Goal: Task Accomplishment & Management: Manage account settings

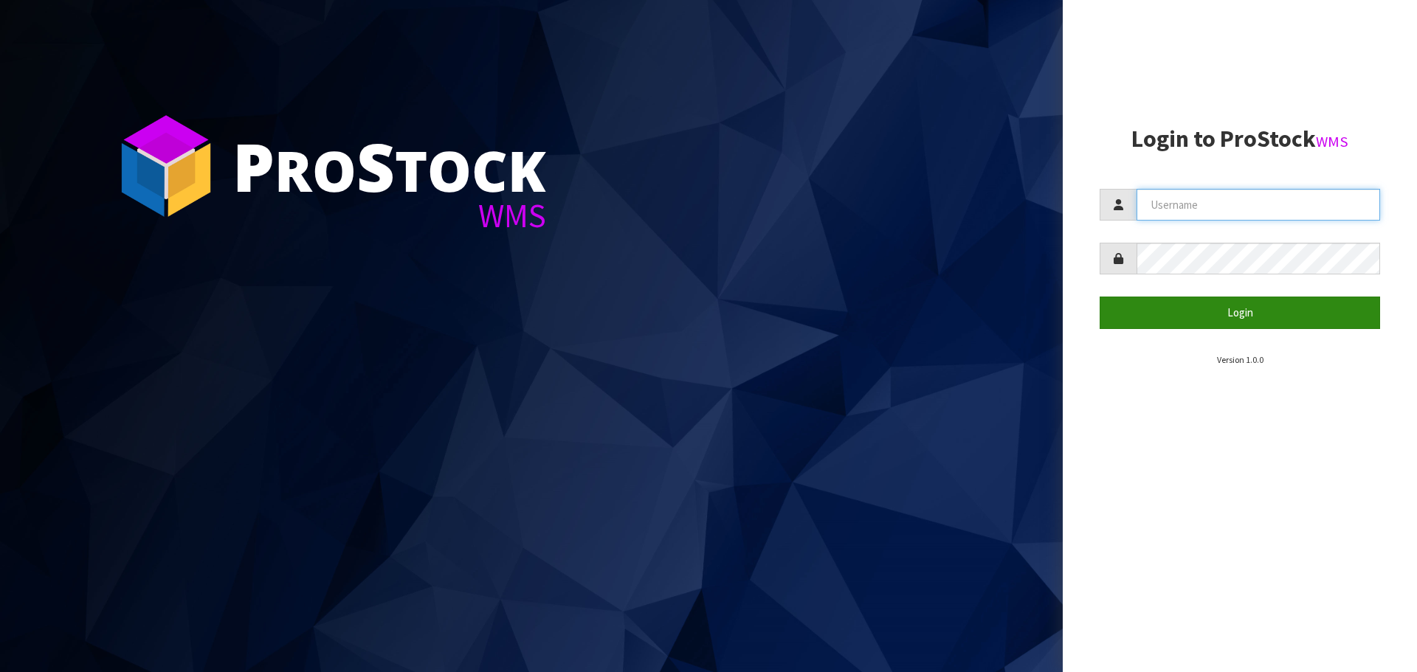
type input "YOURREFORMER"
click at [1336, 310] on button "Login" at bounding box center [1240, 313] width 280 height 32
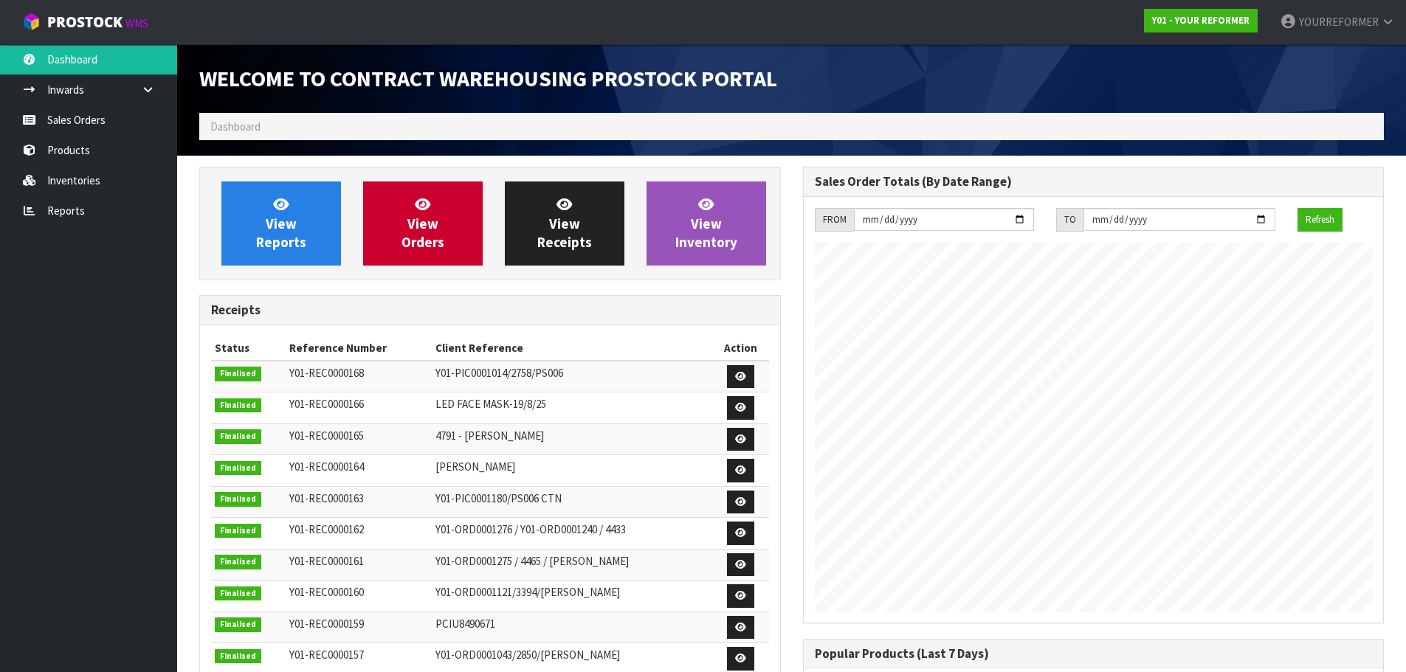
scroll to position [819, 603]
click at [80, 184] on link "Inventories" at bounding box center [88, 180] width 177 height 30
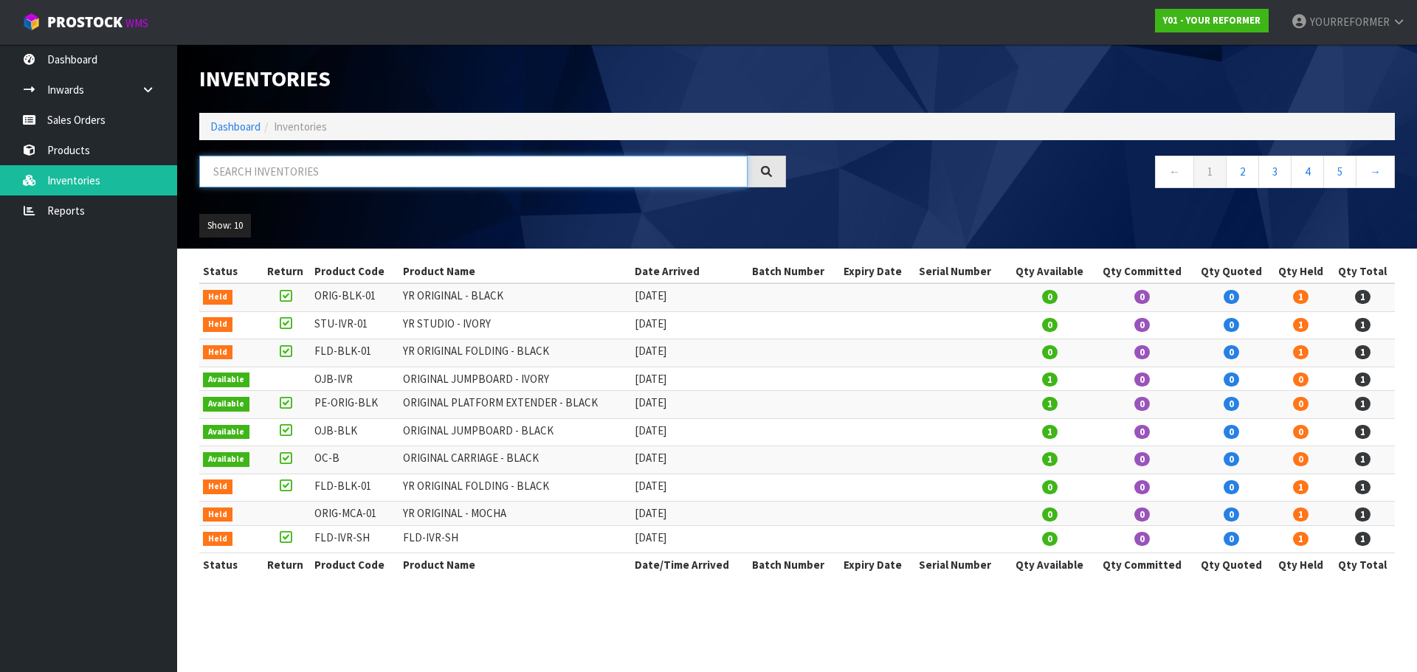
click at [272, 178] on input "text" at bounding box center [473, 172] width 548 height 32
type input "FG0004"
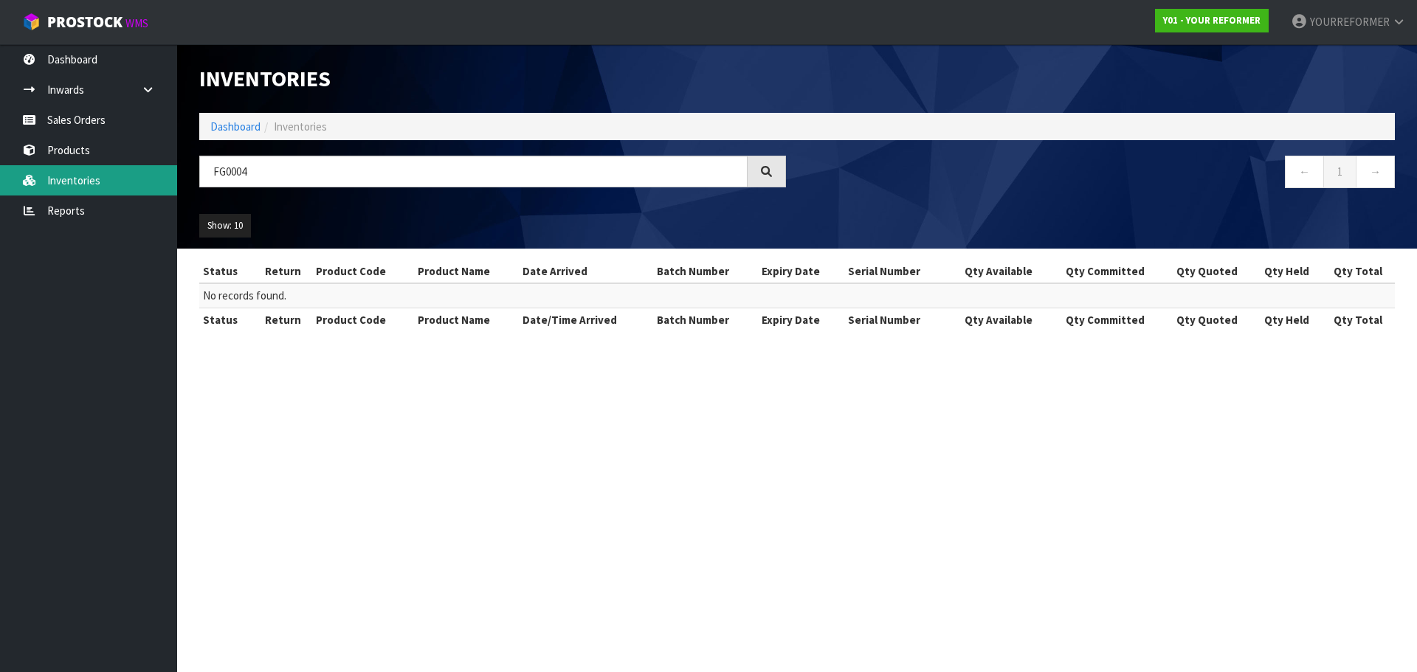
click at [120, 178] on link "Inventories" at bounding box center [88, 180] width 177 height 30
click at [63, 205] on link "Reports" at bounding box center [88, 211] width 177 height 30
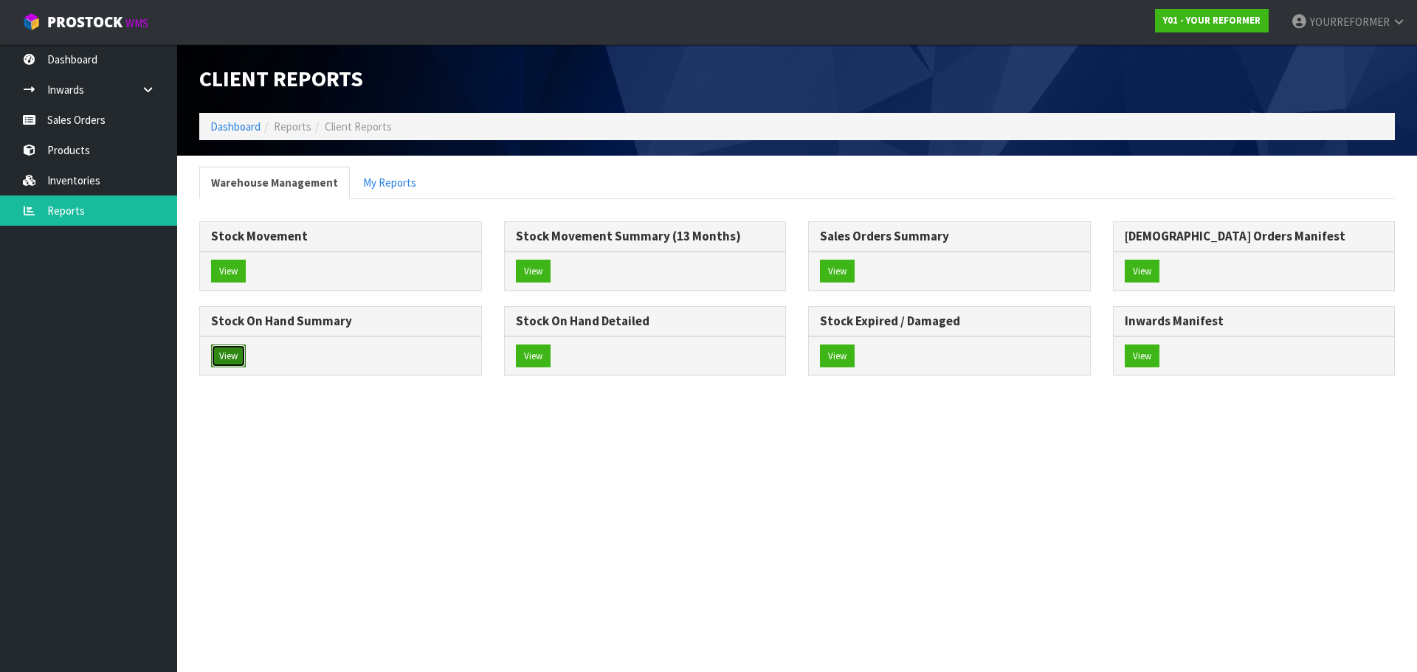
click at [224, 357] on button "View" at bounding box center [228, 357] width 35 height 24
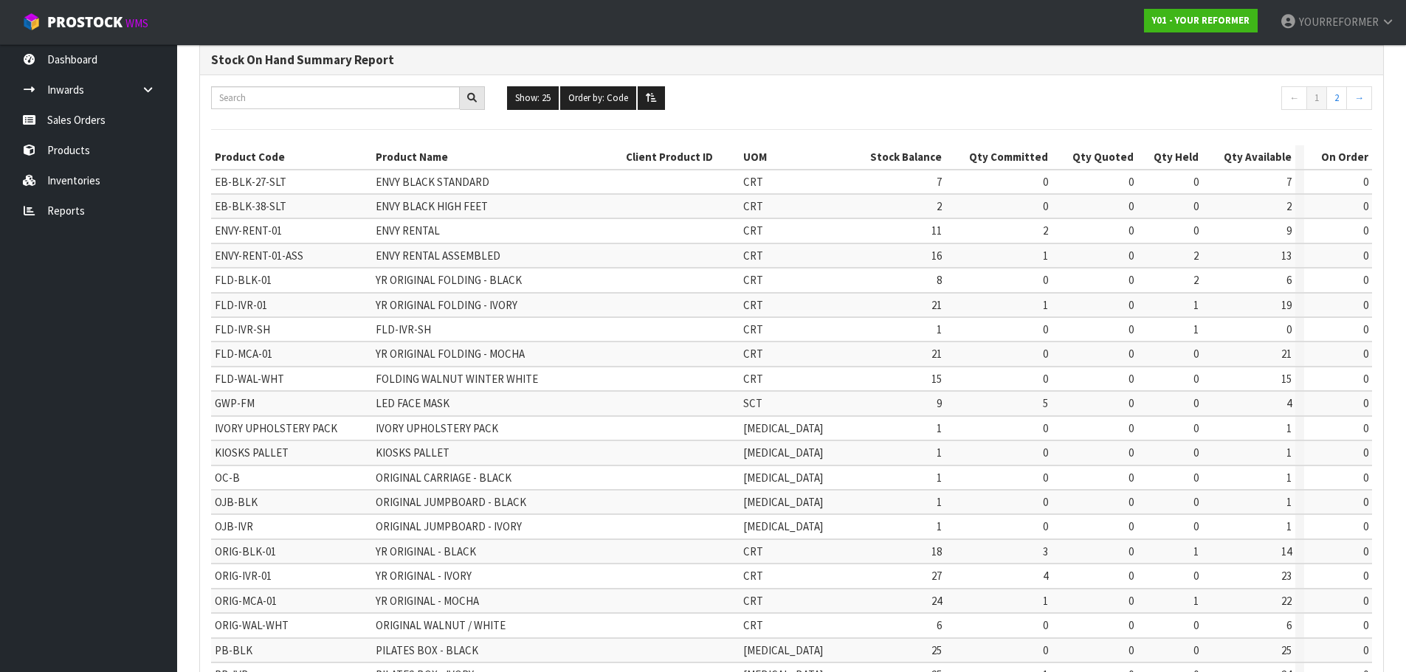
scroll to position [148, 0]
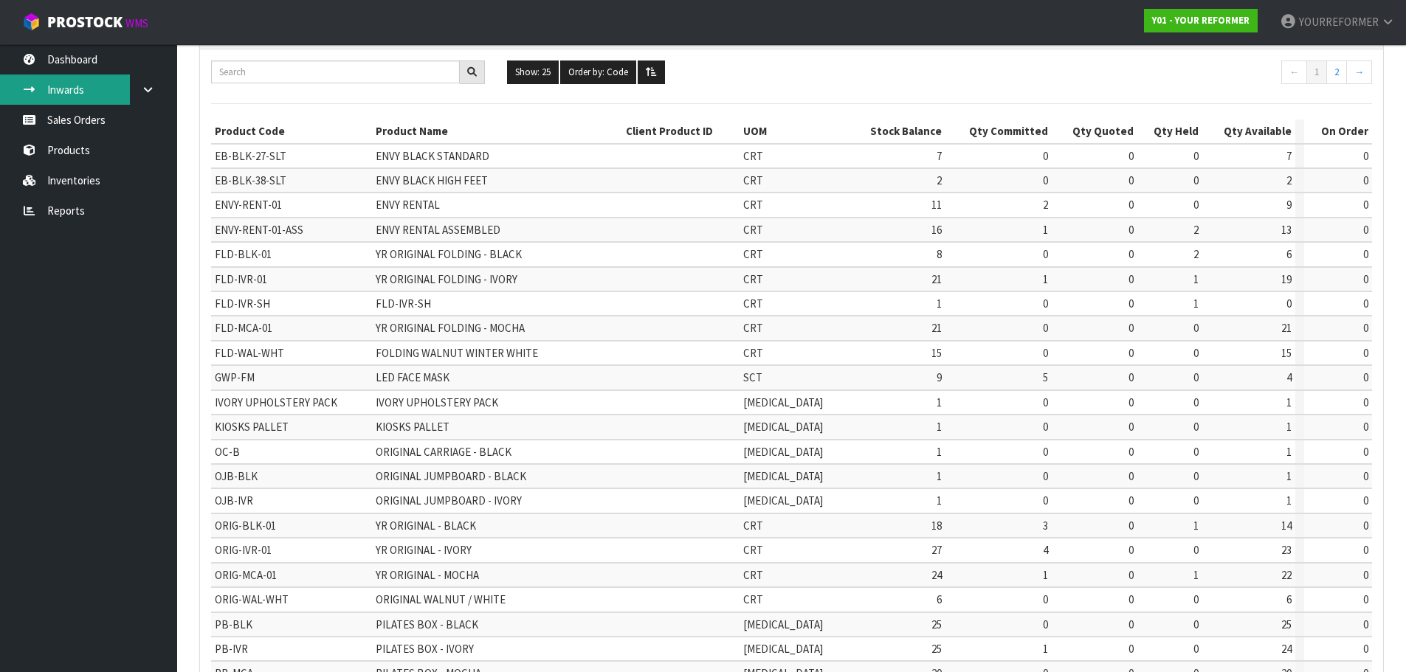
click at [95, 86] on link "Inwards" at bounding box center [88, 90] width 177 height 30
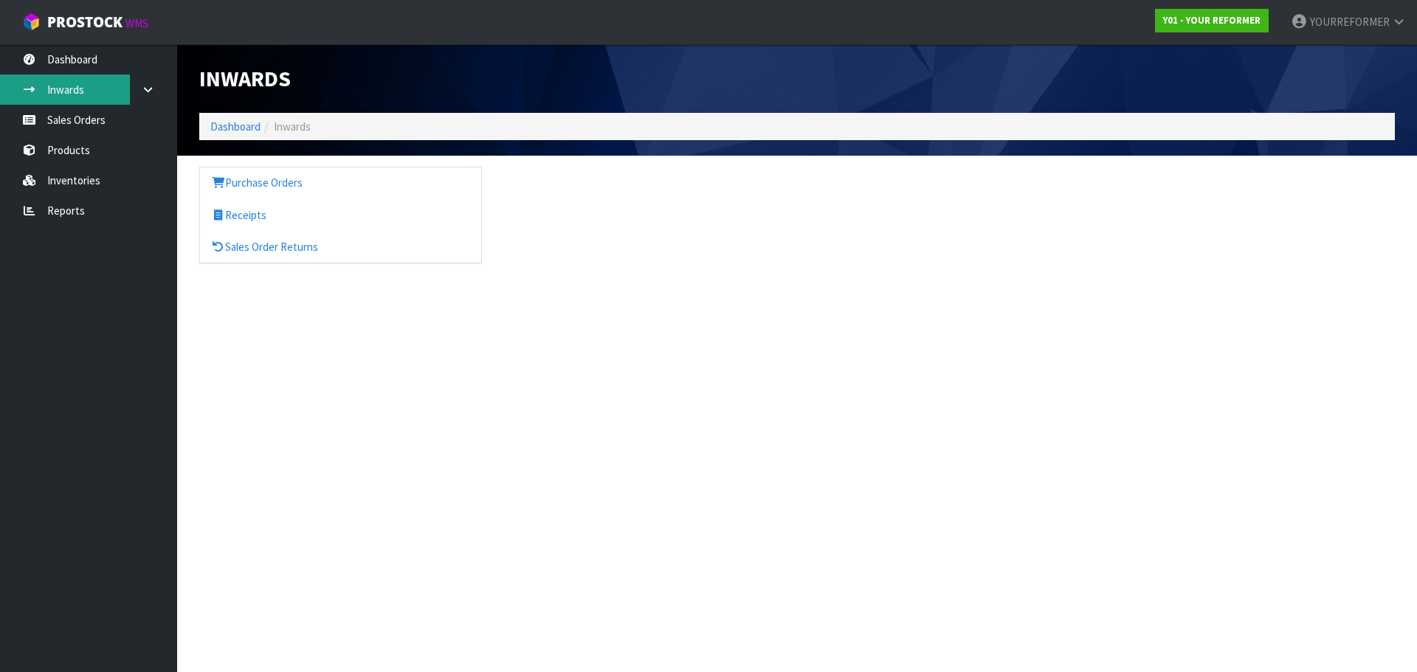
click at [109, 121] on div "Inwards Dashboard Inwards Purchase Orders Receipts Sales Order Returns" at bounding box center [708, 145] width 1417 height 290
click at [97, 124] on link "Sales Orders" at bounding box center [88, 120] width 177 height 30
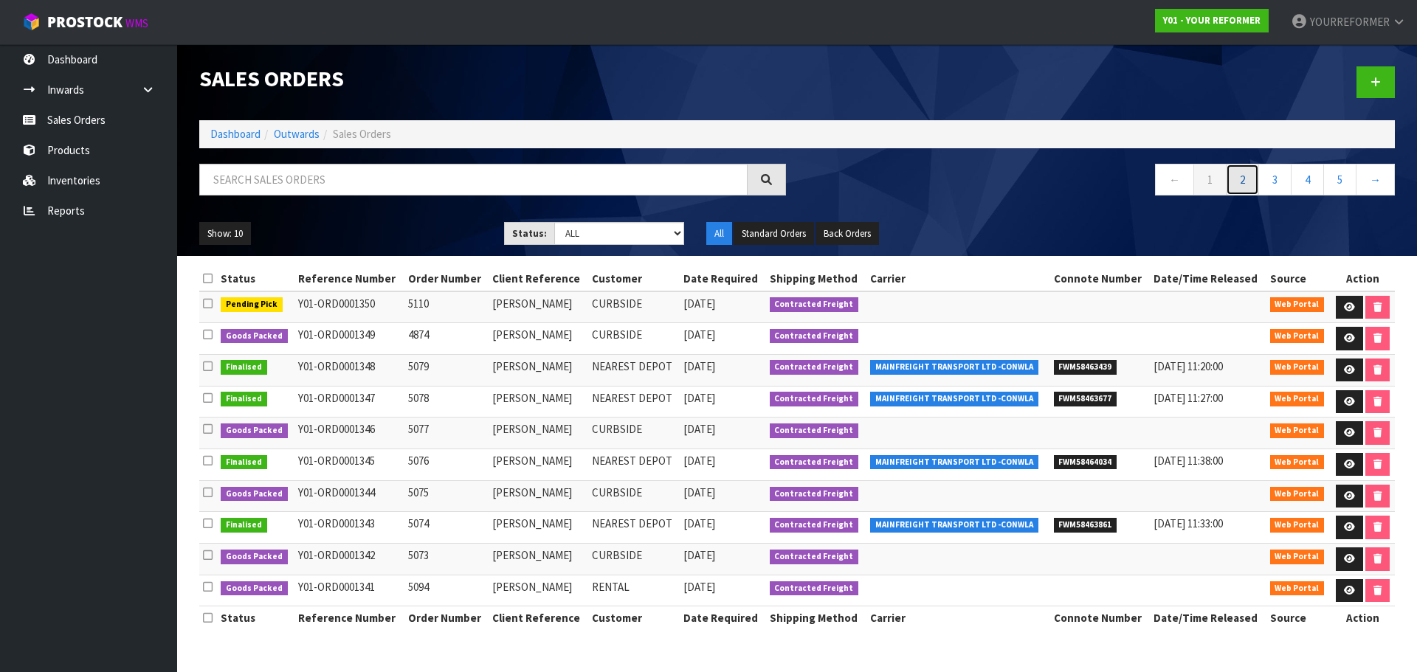
click at [1247, 177] on link "2" at bounding box center [1242, 180] width 33 height 32
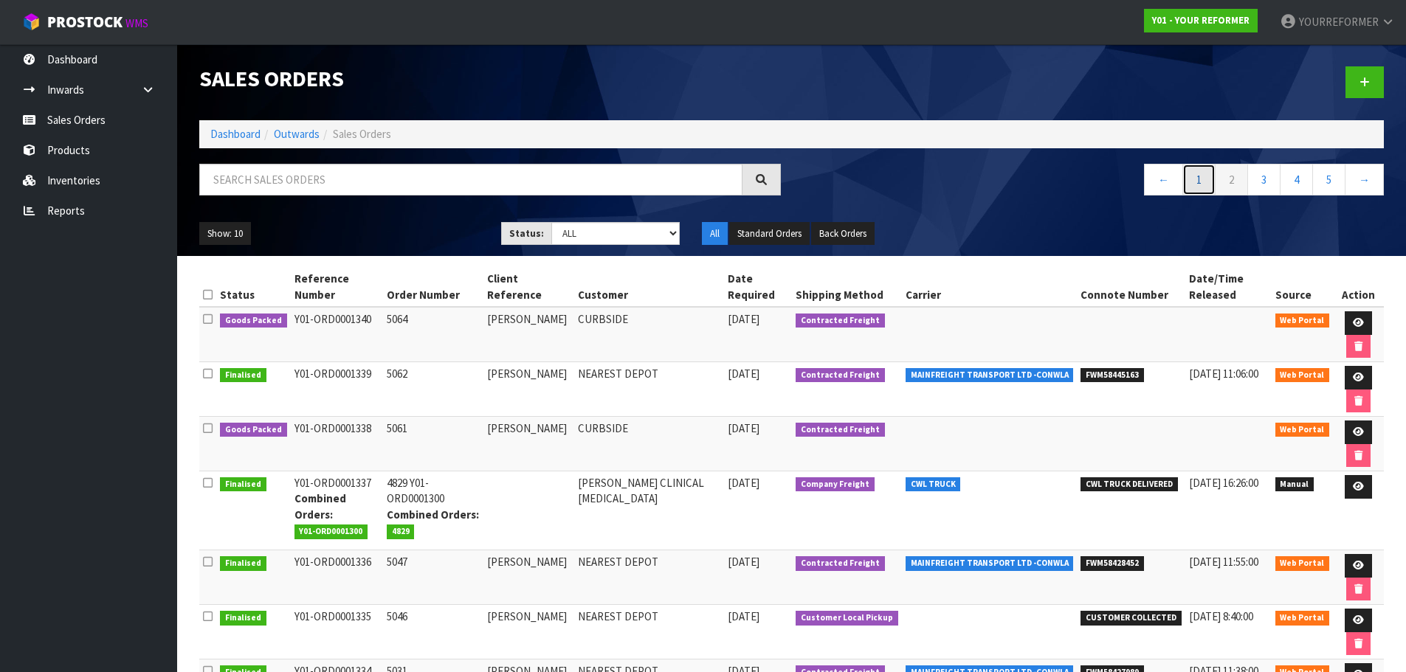
click at [1200, 179] on link "1" at bounding box center [1198, 180] width 33 height 32
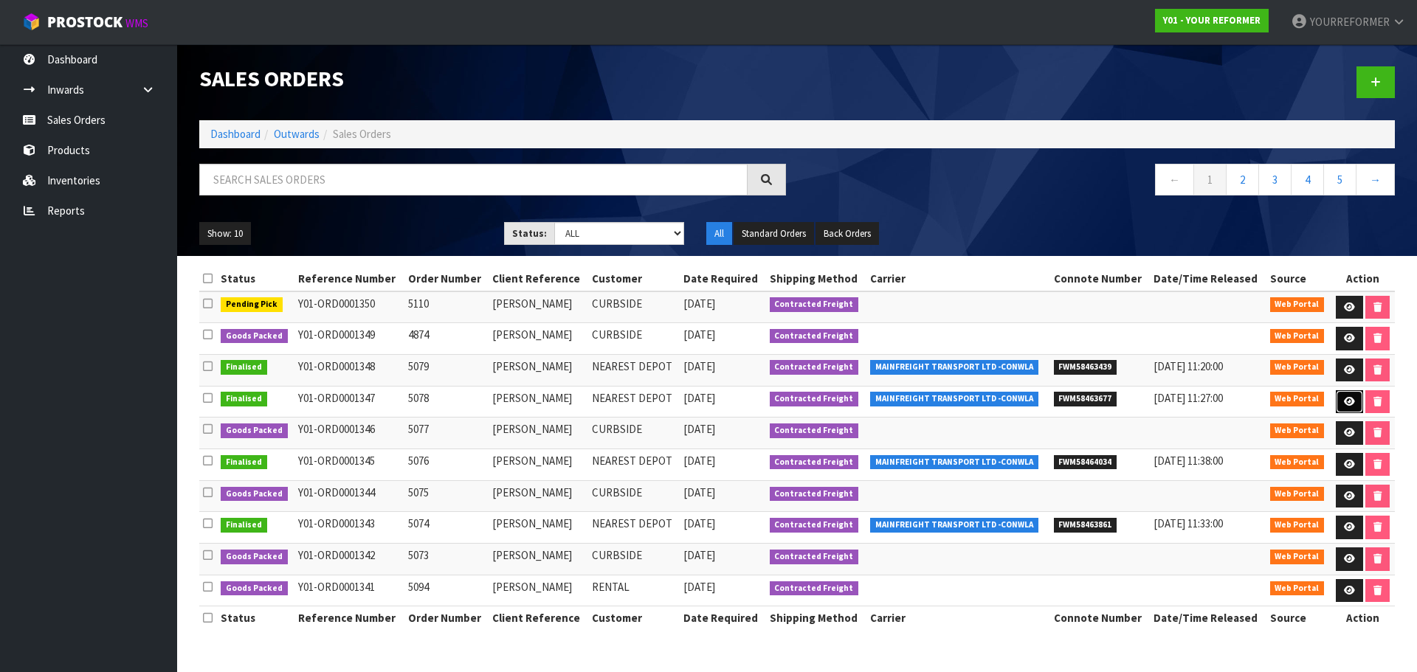
click at [1344, 406] on icon at bounding box center [1349, 402] width 11 height 10
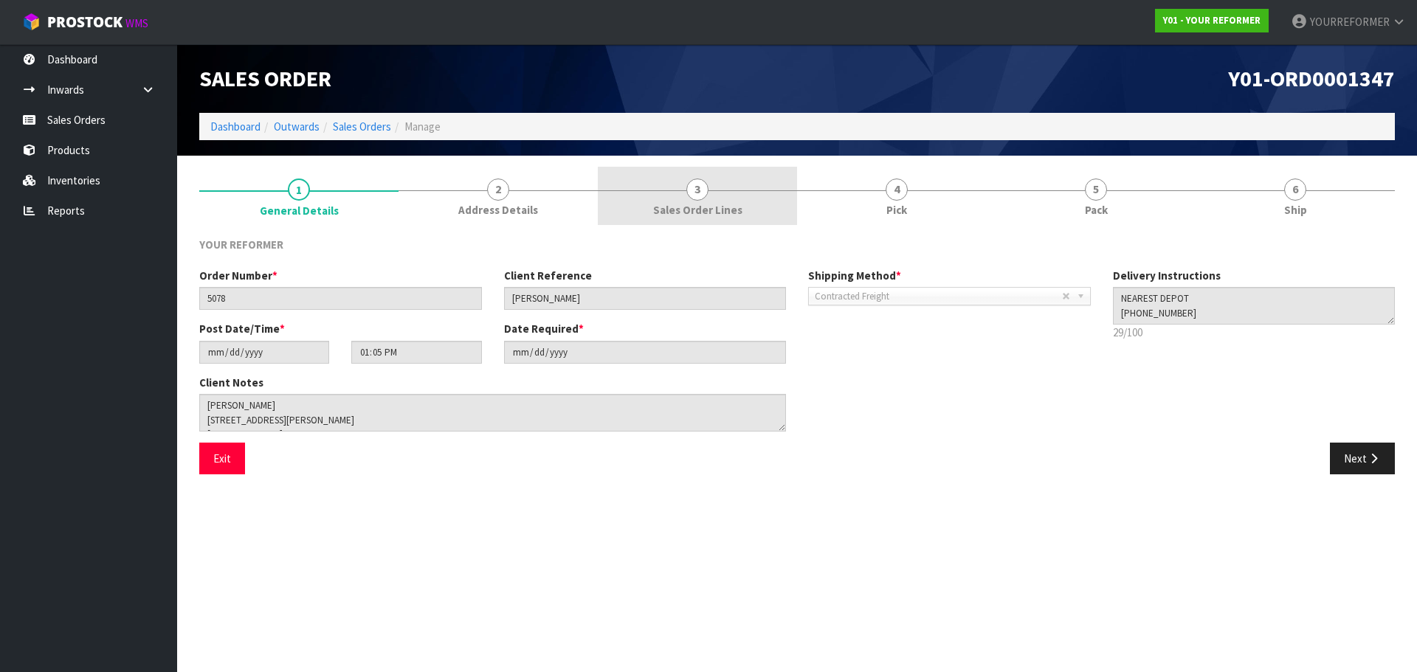
click at [684, 200] on link "3 Sales Order Lines" at bounding box center [697, 196] width 199 height 58
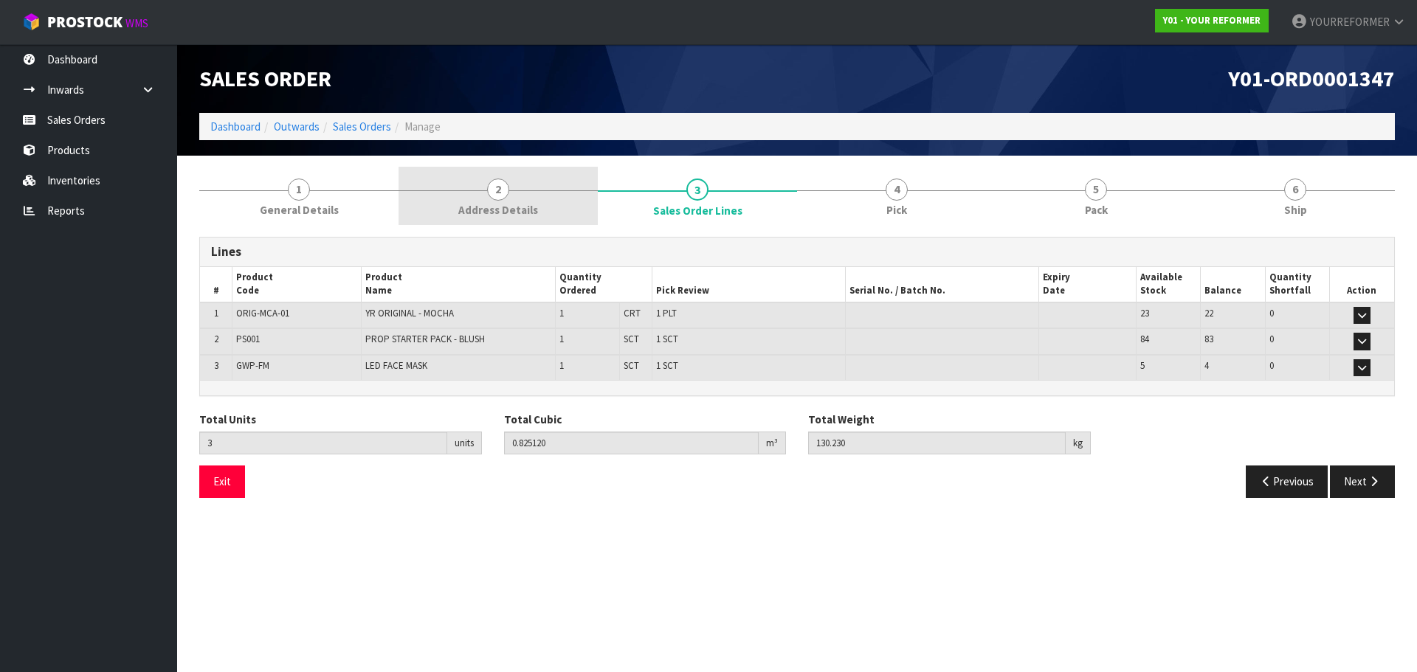
click at [595, 213] on link "2 Address Details" at bounding box center [498, 196] width 199 height 58
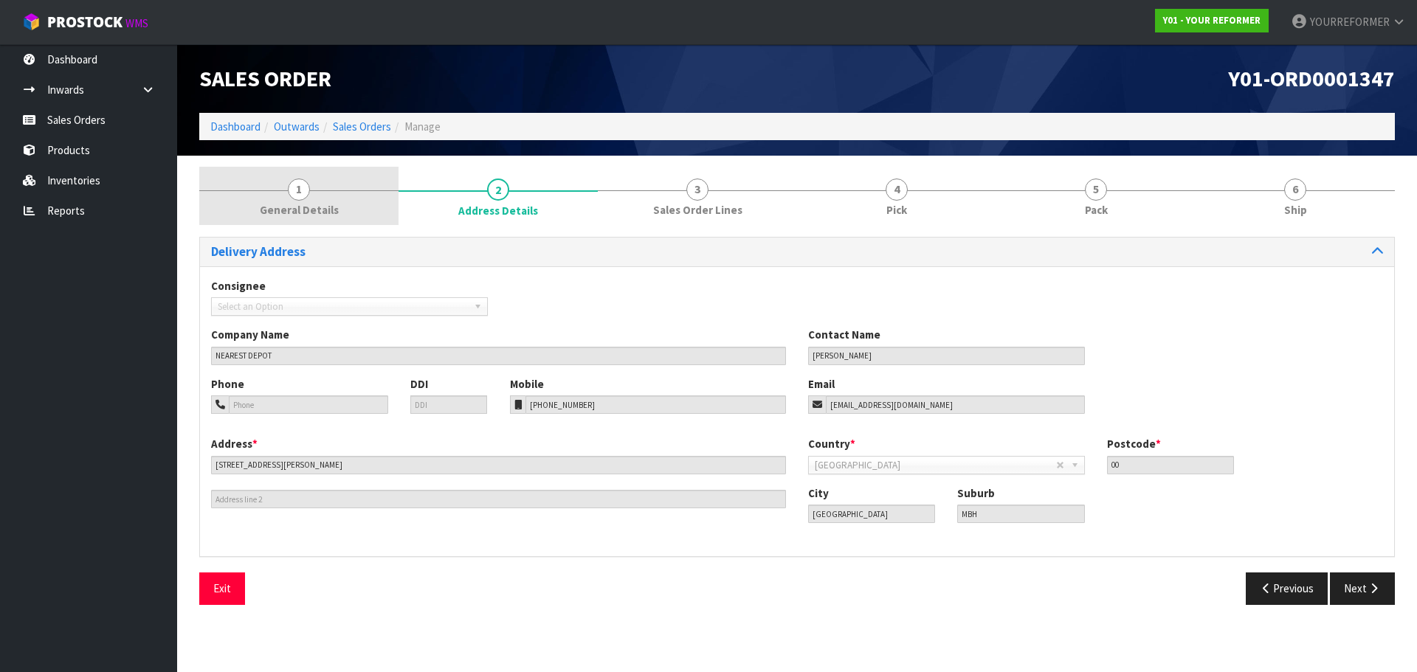
click at [362, 210] on link "1 General Details" at bounding box center [298, 196] width 199 height 58
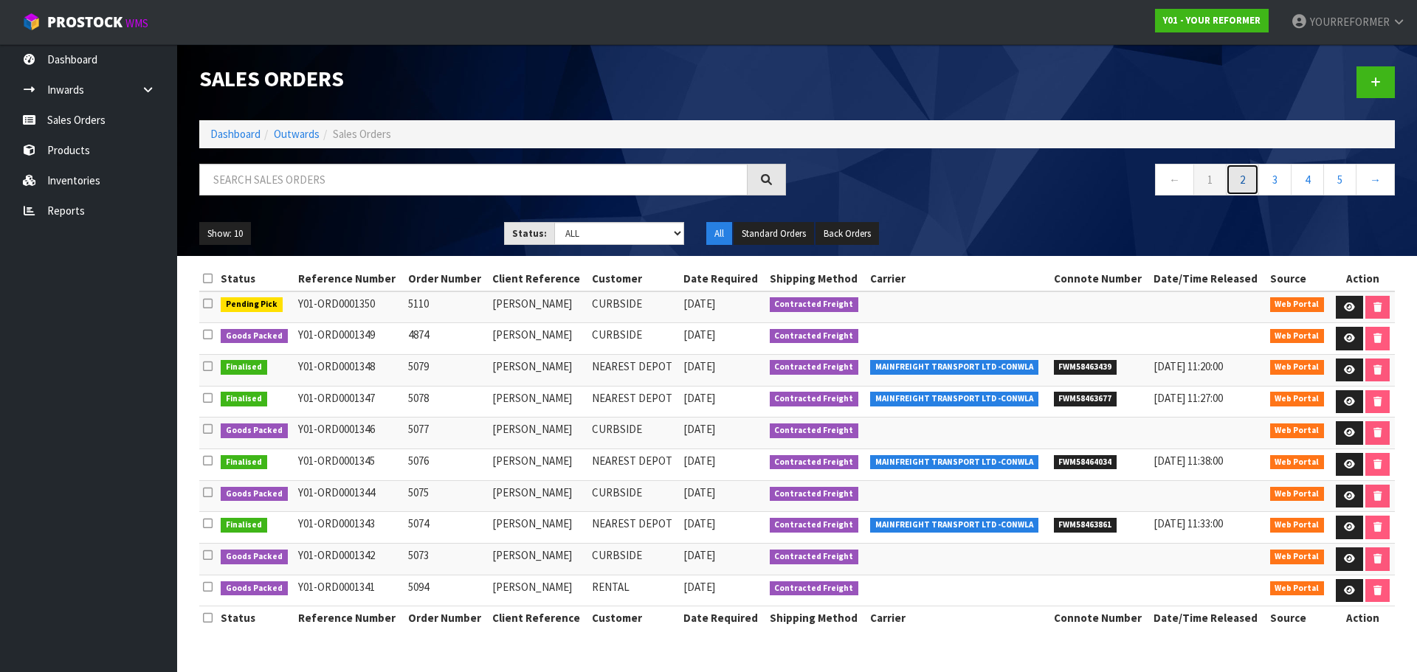
click at [1246, 173] on link "2" at bounding box center [1242, 180] width 33 height 32
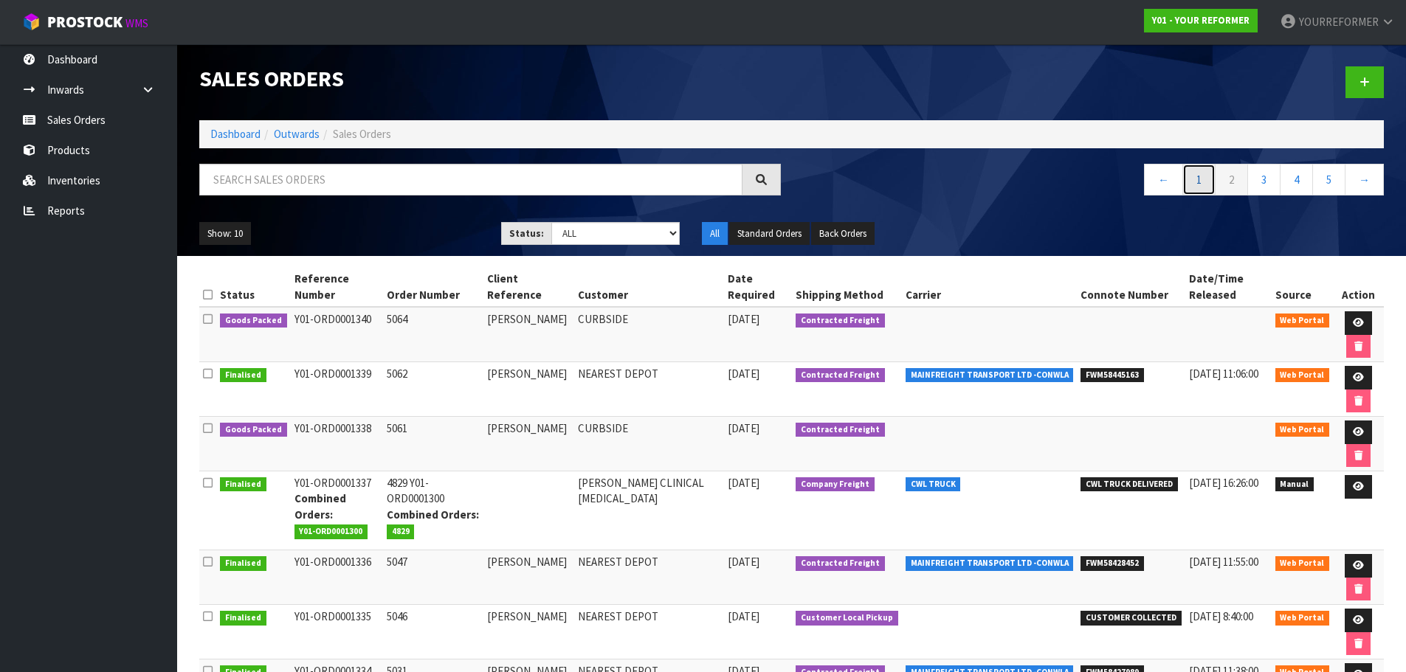
click at [1194, 182] on link "1" at bounding box center [1198, 180] width 33 height 32
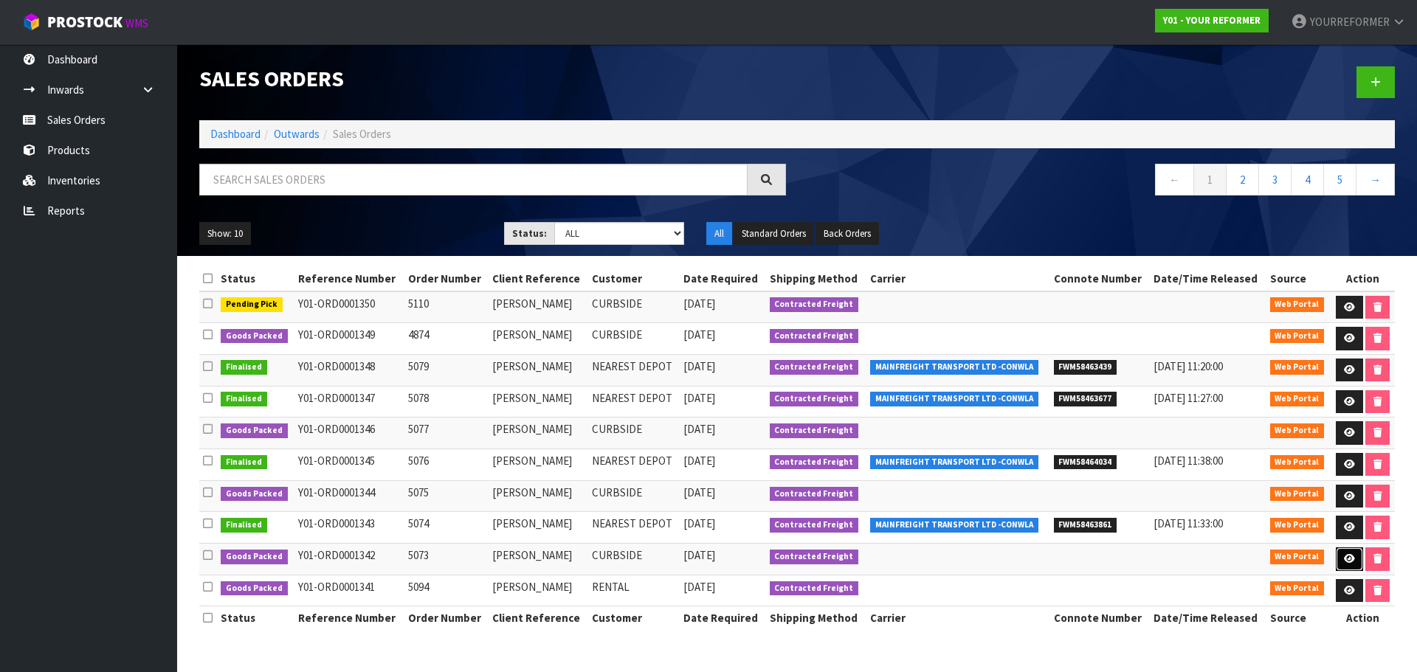
click at [1348, 561] on icon at bounding box center [1349, 559] width 11 height 10
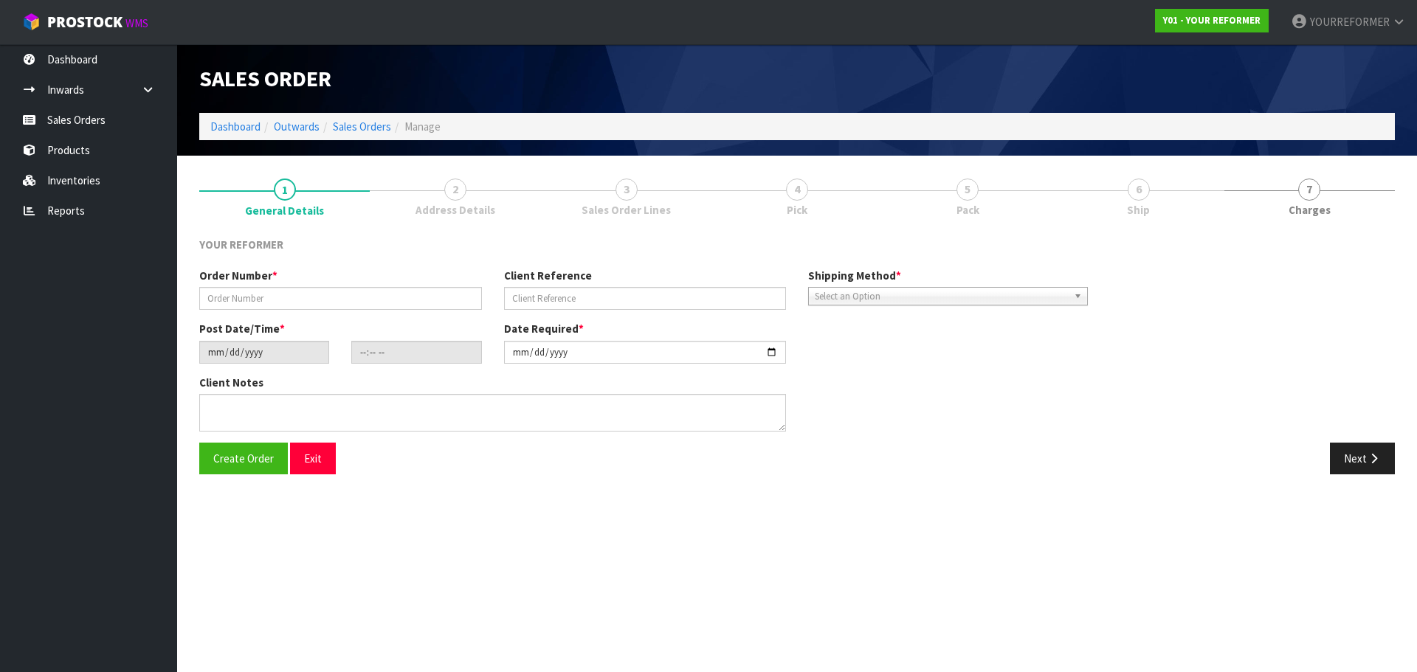
type input "5073"
type input "[PERSON_NAME]"
type input "[DATE]"
type input "12:48:00.000"
type input "[DATE]"
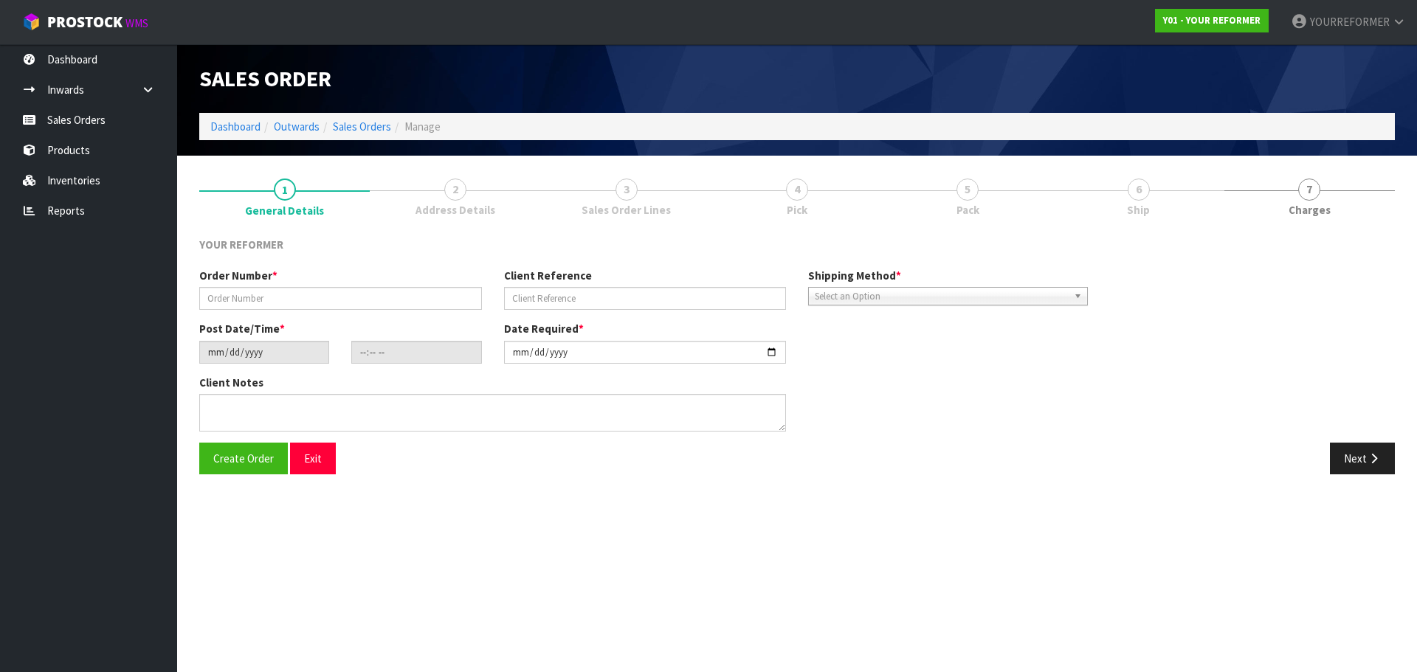
type textarea "[PERSON_NAME] [STREET_ADDRESS][PERSON_NAME] [PHONE_NUMBER]"
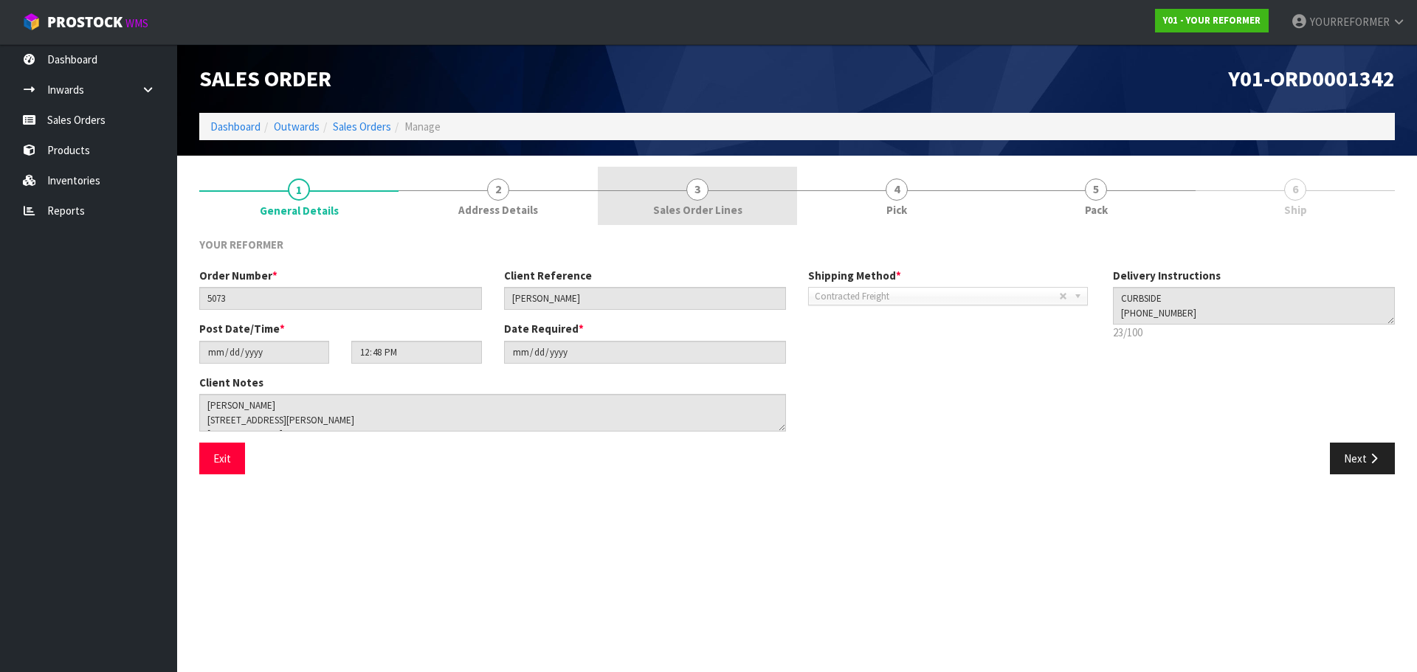
click at [713, 202] on span "Sales Order Lines" at bounding box center [697, 210] width 89 height 16
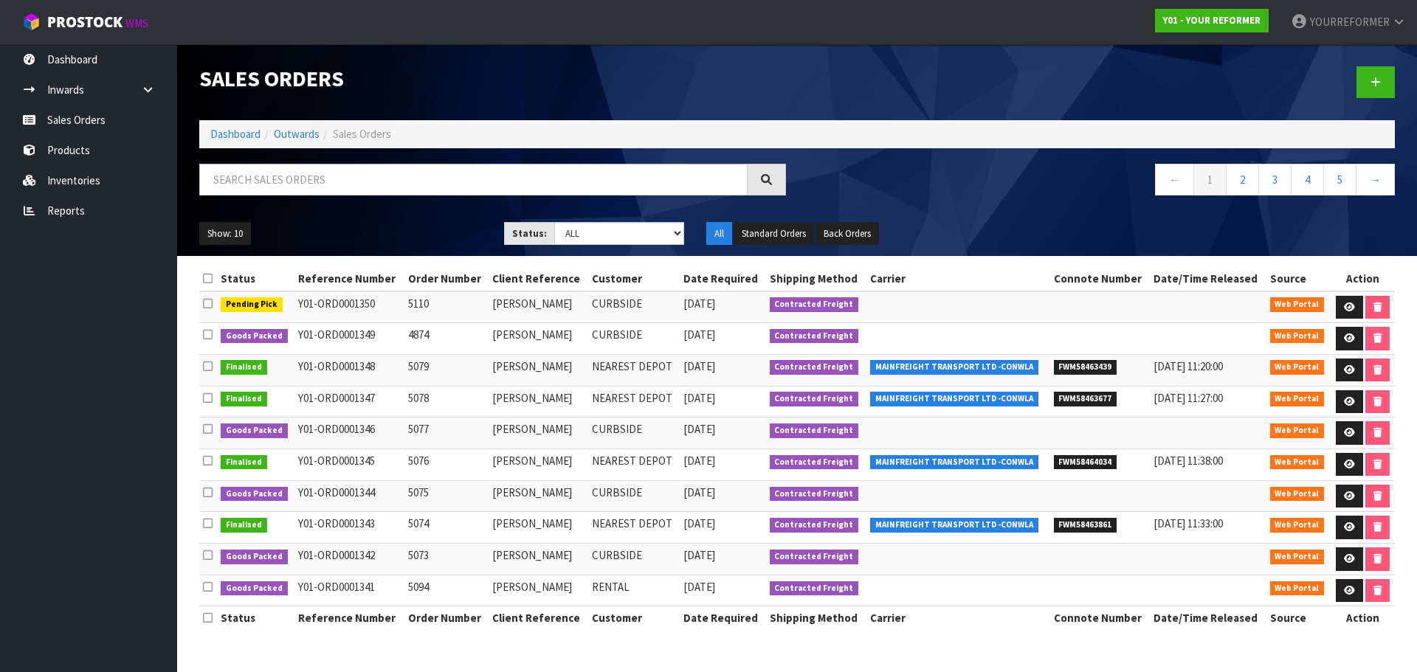
click at [1333, 345] on td at bounding box center [1363, 339] width 64 height 32
click at [1340, 340] on link at bounding box center [1349, 339] width 27 height 24
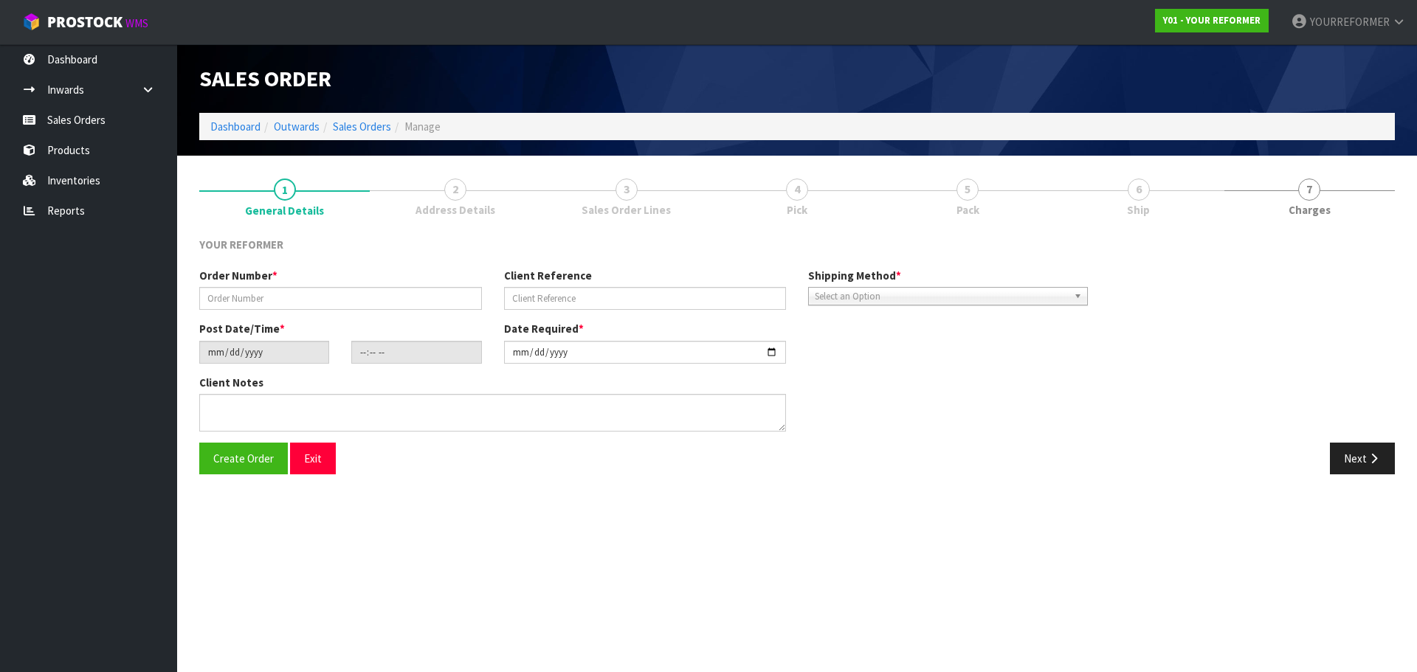
type input "4874"
type input "[PERSON_NAME]"
type input "[DATE]"
type input "16:07:00.000"
type input "[DATE]"
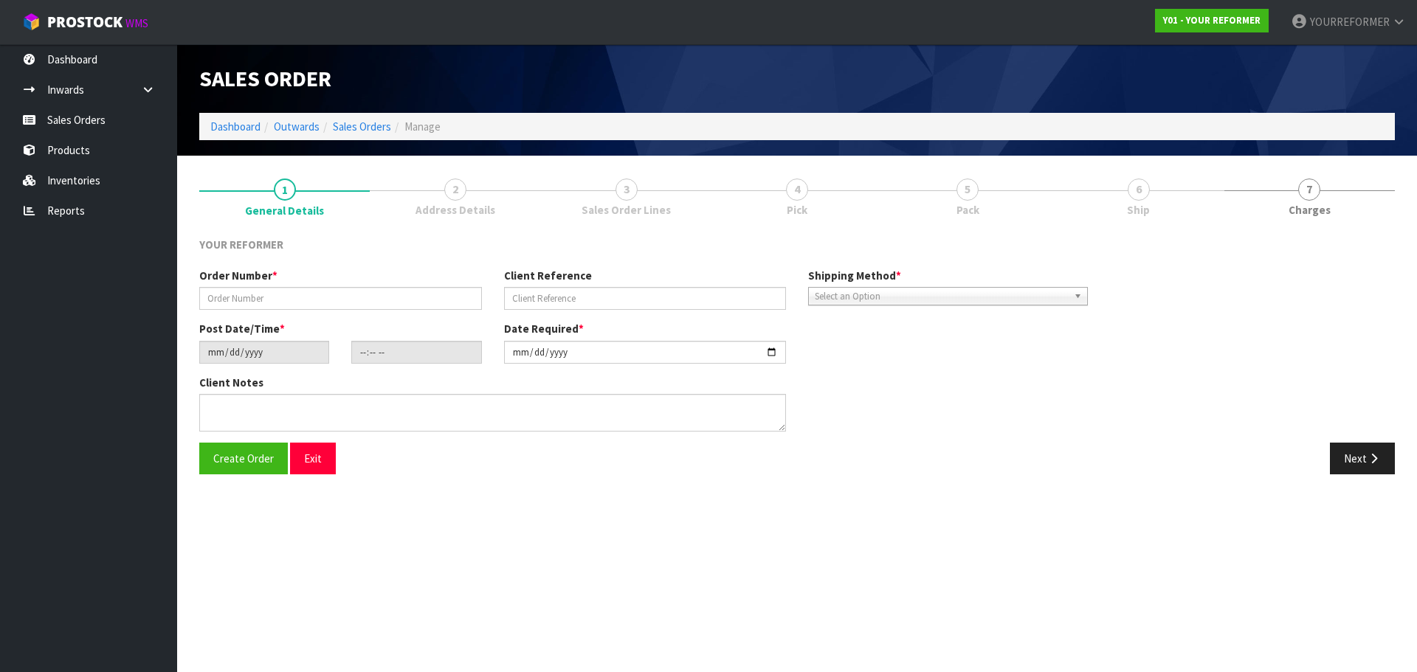
type textarea "[PERSON_NAME] [STREET_ADDRESS][PERSON_NAME] [PHONE_NUMBER]"
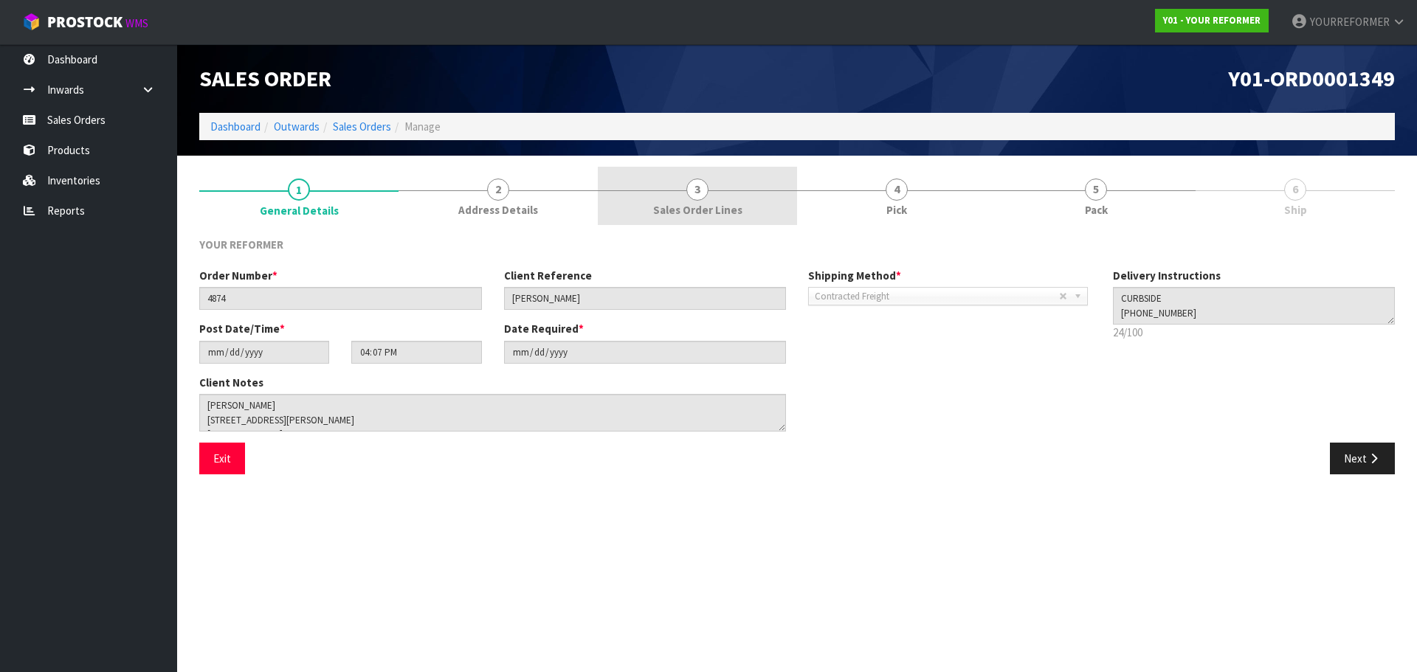
click at [706, 220] on link "3 Sales Order Lines" at bounding box center [697, 196] width 199 height 58
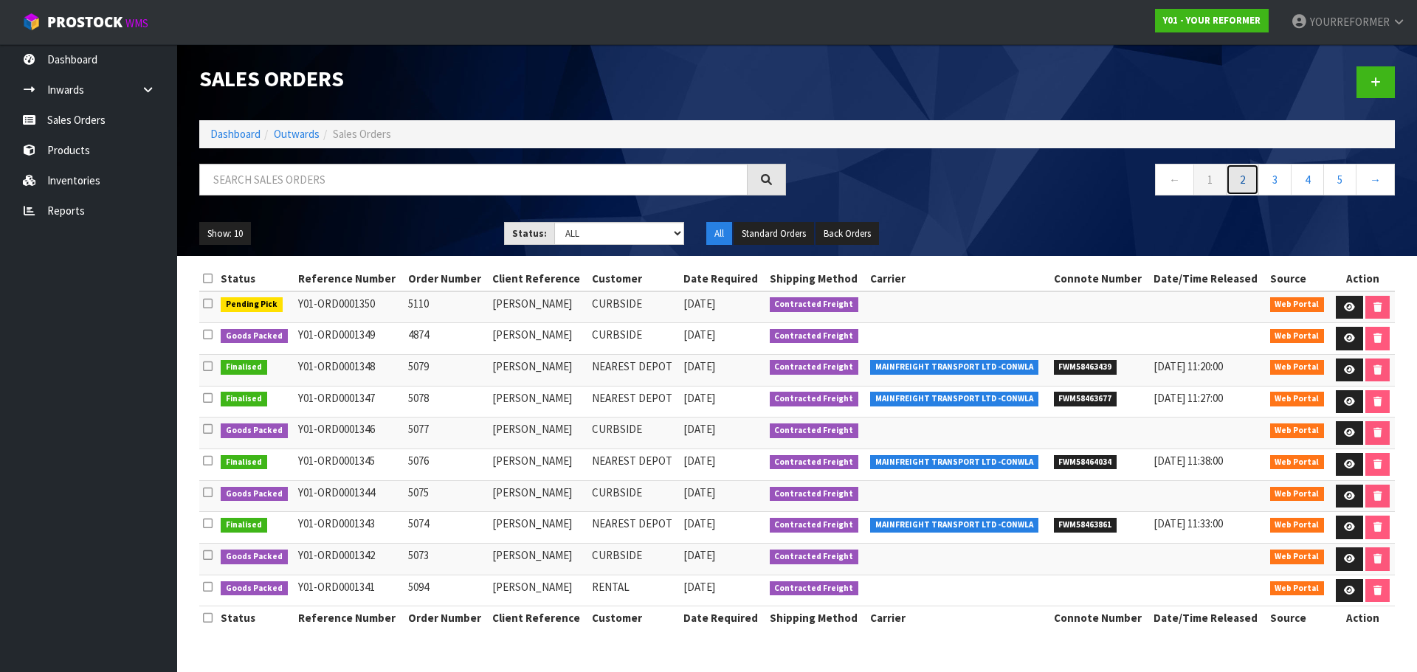
click at [1236, 176] on link "2" at bounding box center [1242, 180] width 33 height 32
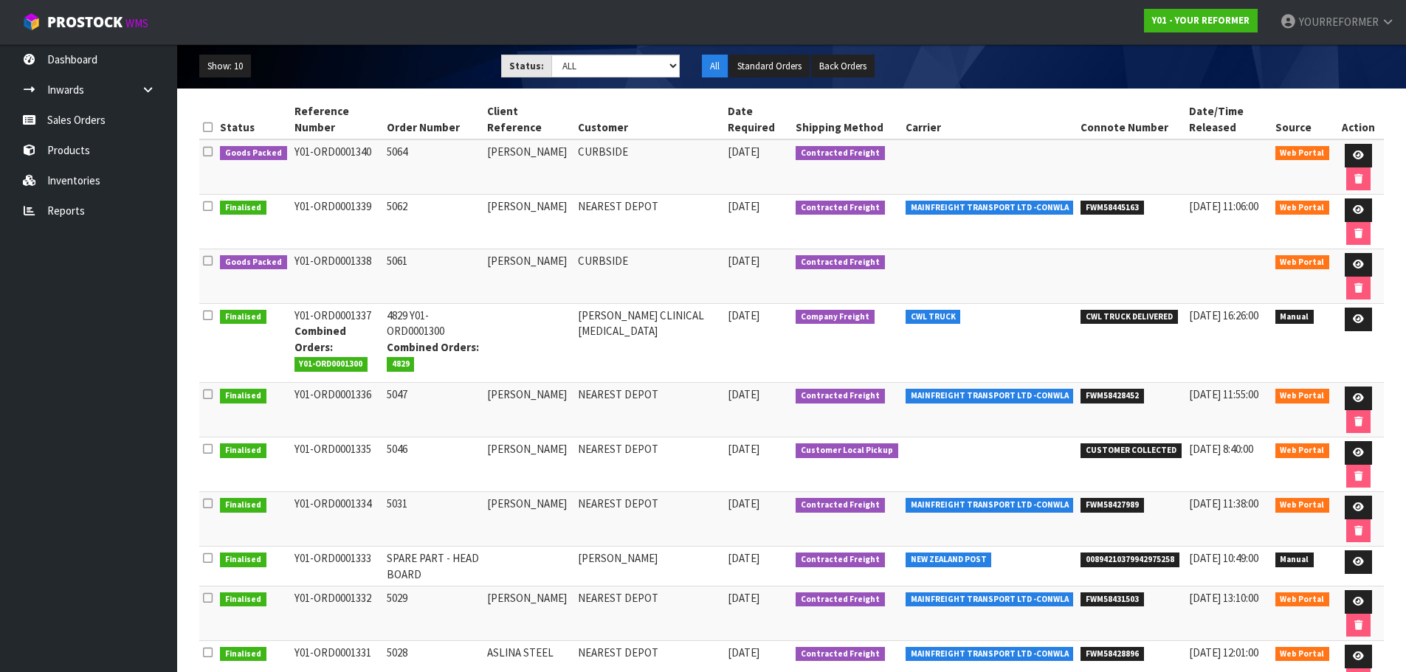
scroll to position [35, 0]
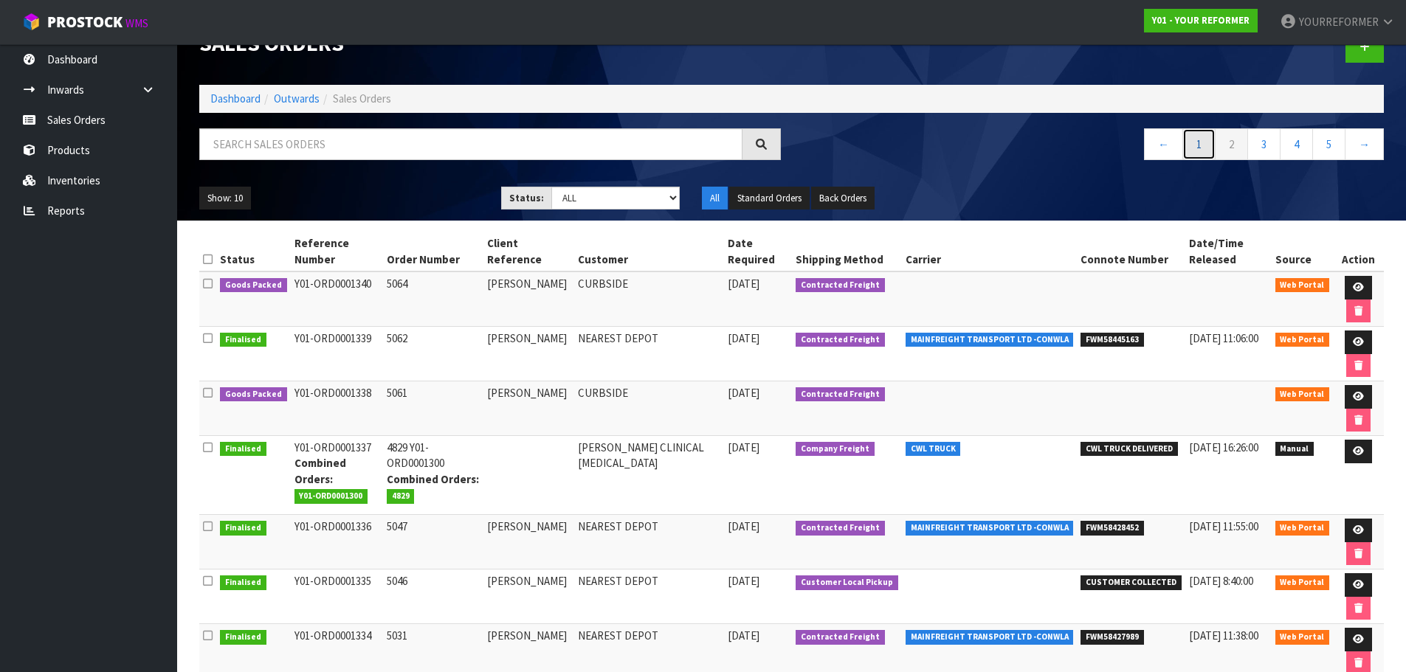
click at [1188, 142] on link "1" at bounding box center [1198, 144] width 33 height 32
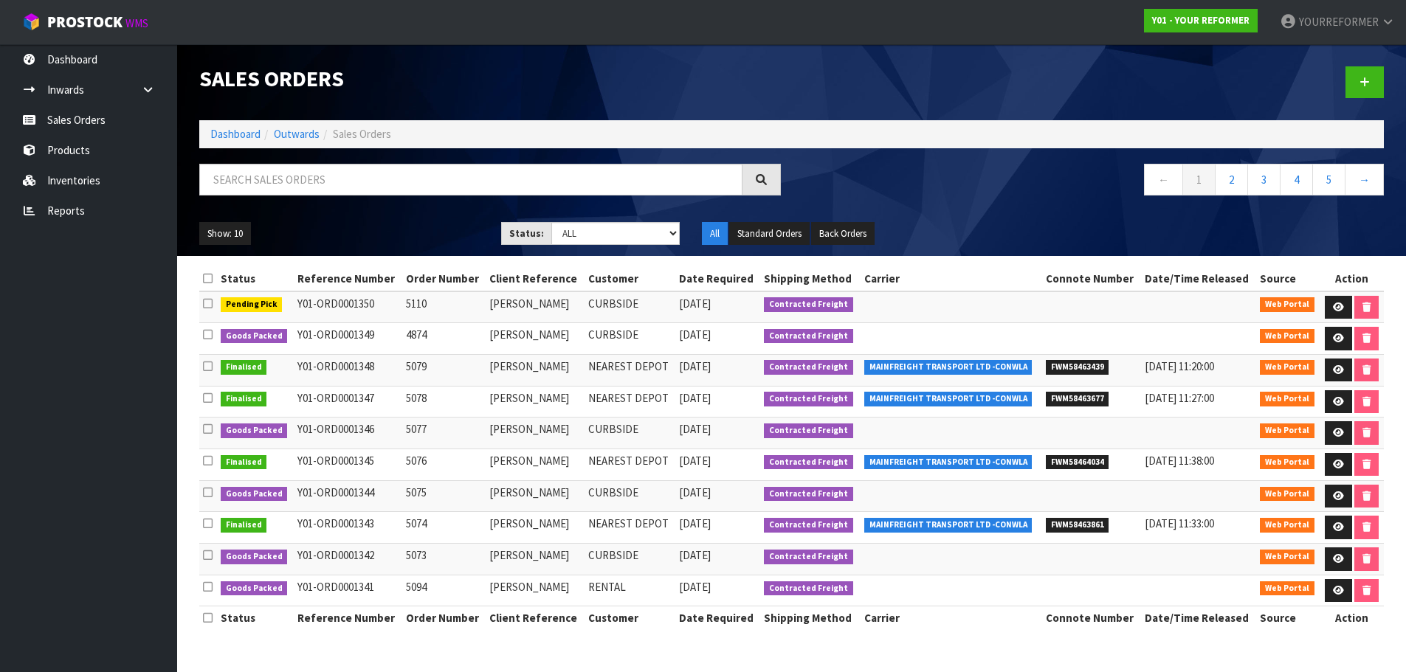
scroll to position [0, 0]
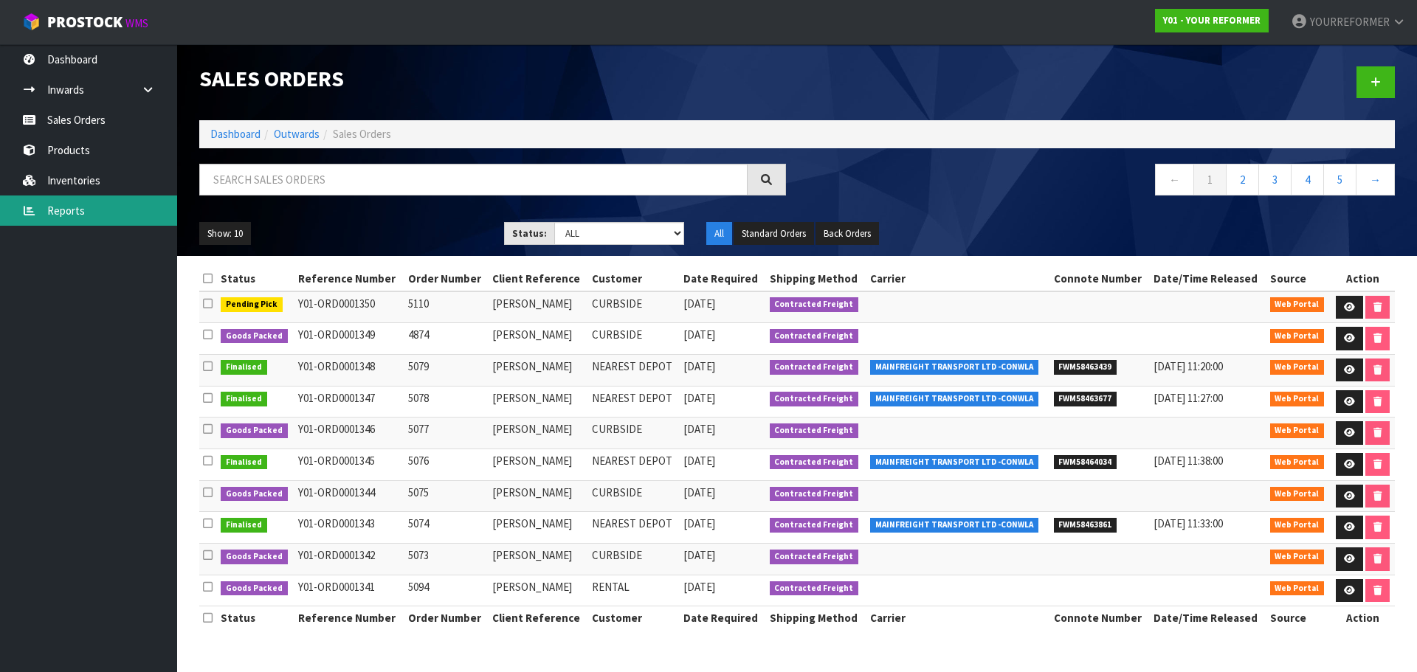
click at [69, 205] on link "Reports" at bounding box center [88, 211] width 177 height 30
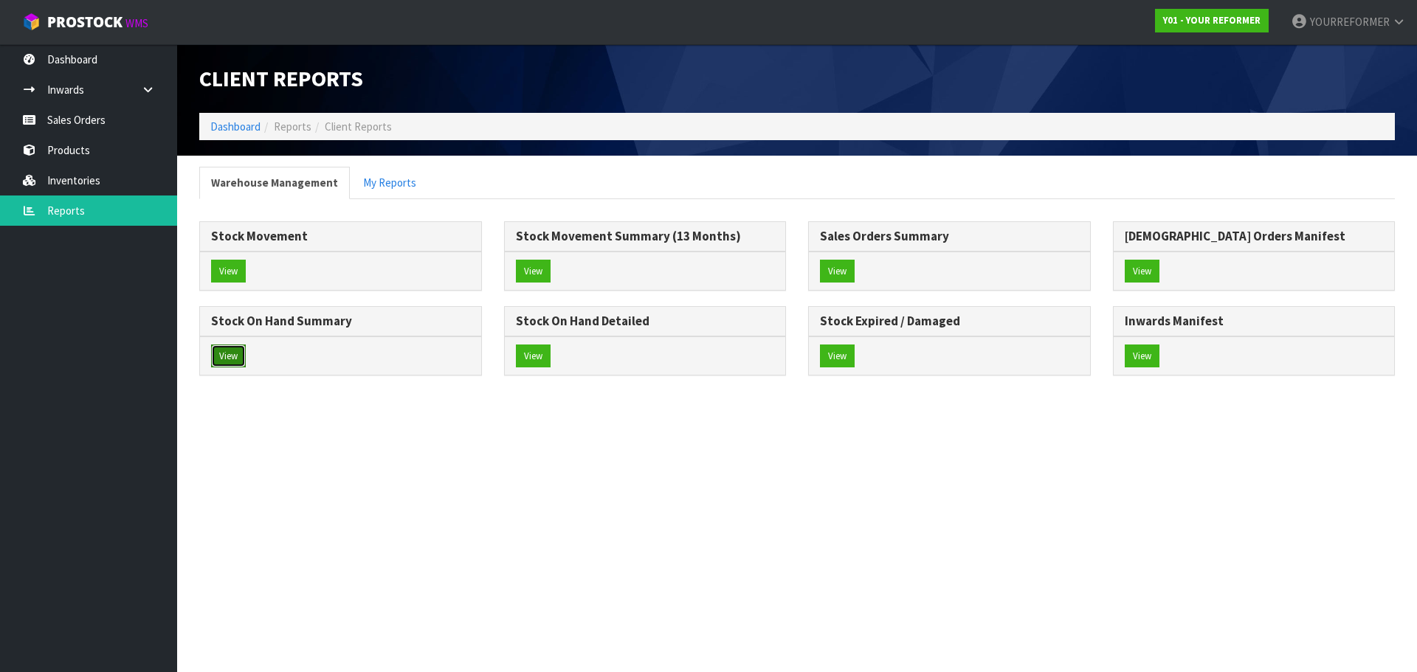
click at [232, 352] on button "View" at bounding box center [228, 357] width 35 height 24
